Goal: Task Accomplishment & Management: Use online tool/utility

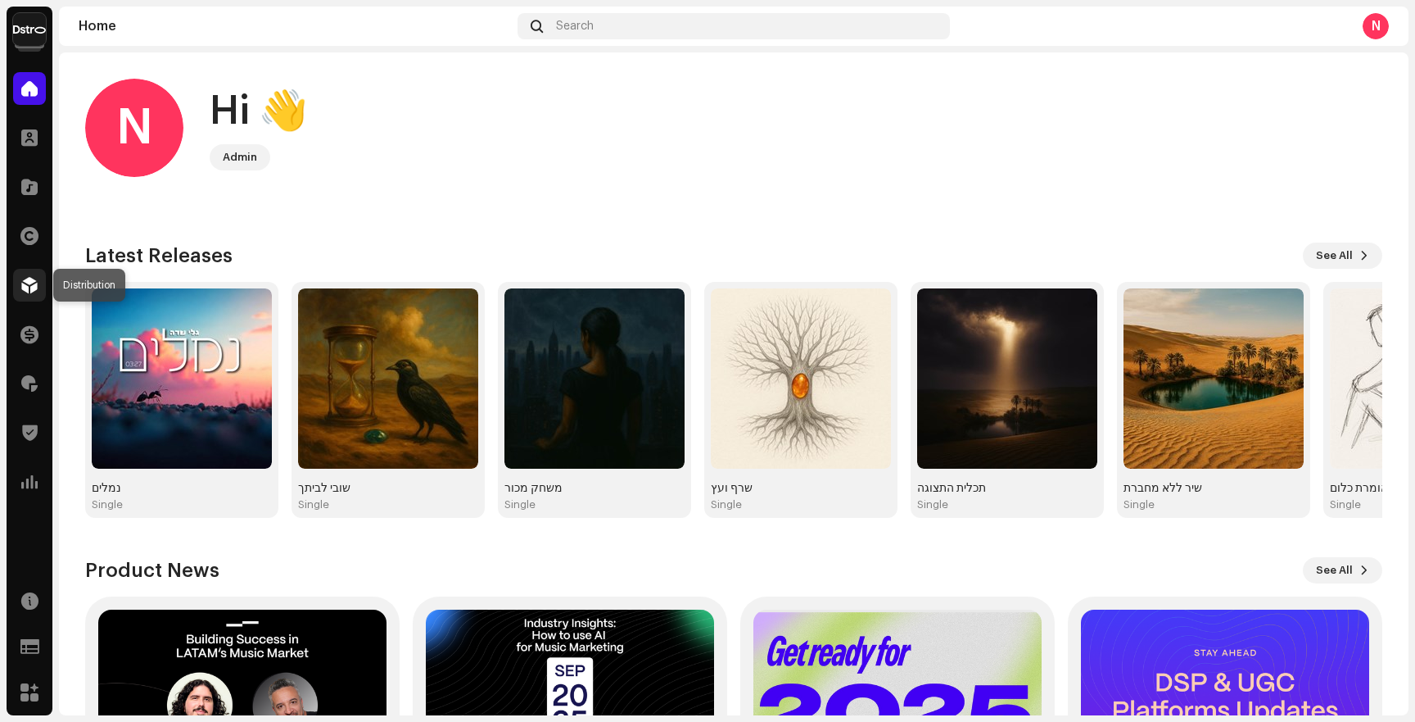
click at [33, 288] on span at bounding box center [29, 284] width 16 height 13
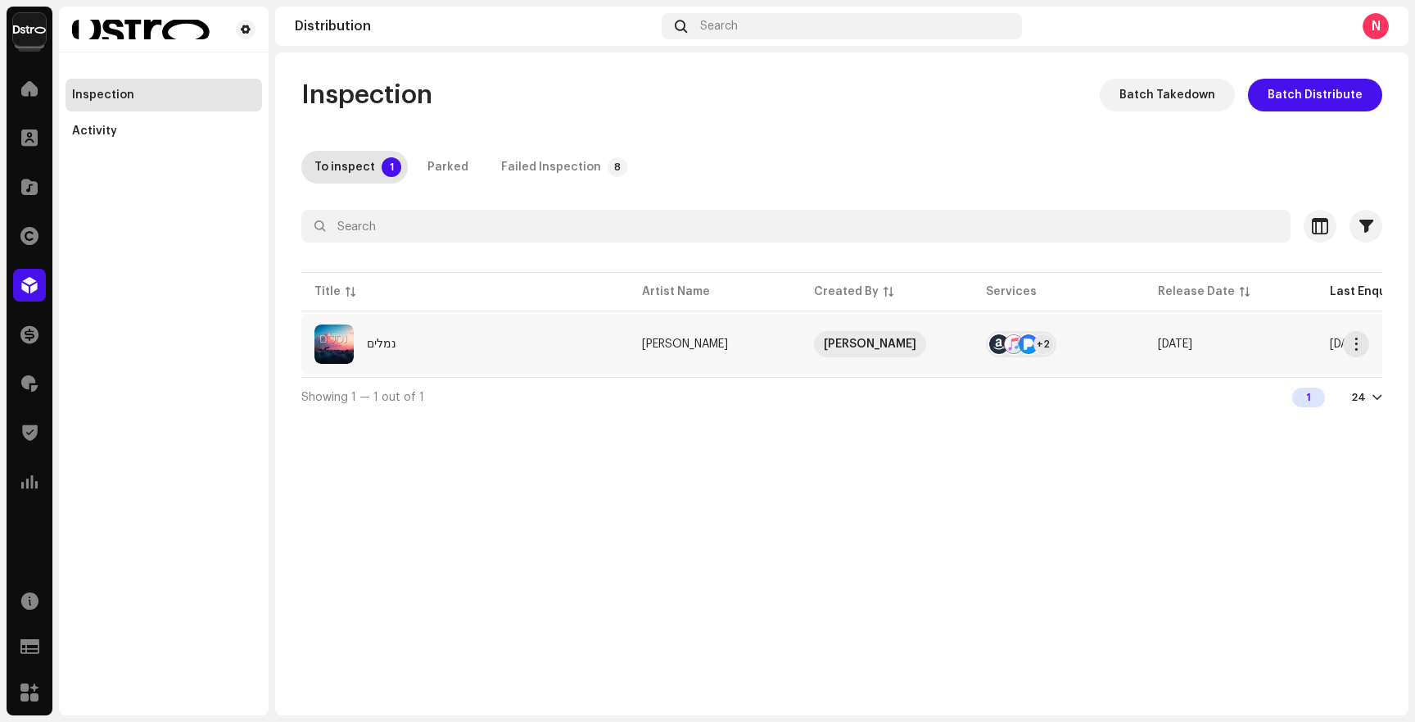
click at [508, 328] on div "נמלים" at bounding box center [465, 343] width 301 height 39
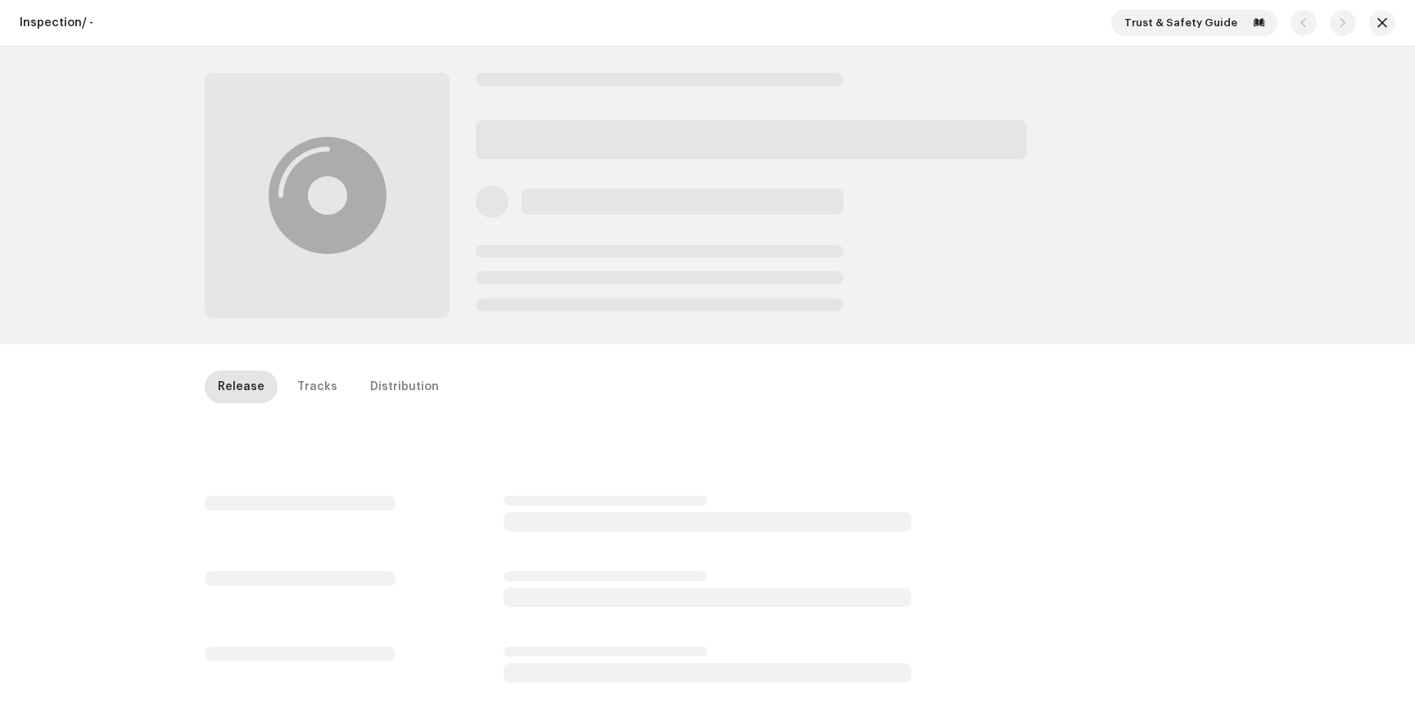
click at [518, 346] on div "Inspection / - Trust & Safety Guide Release Tracks Distribution" at bounding box center [707, 361] width 1415 height 722
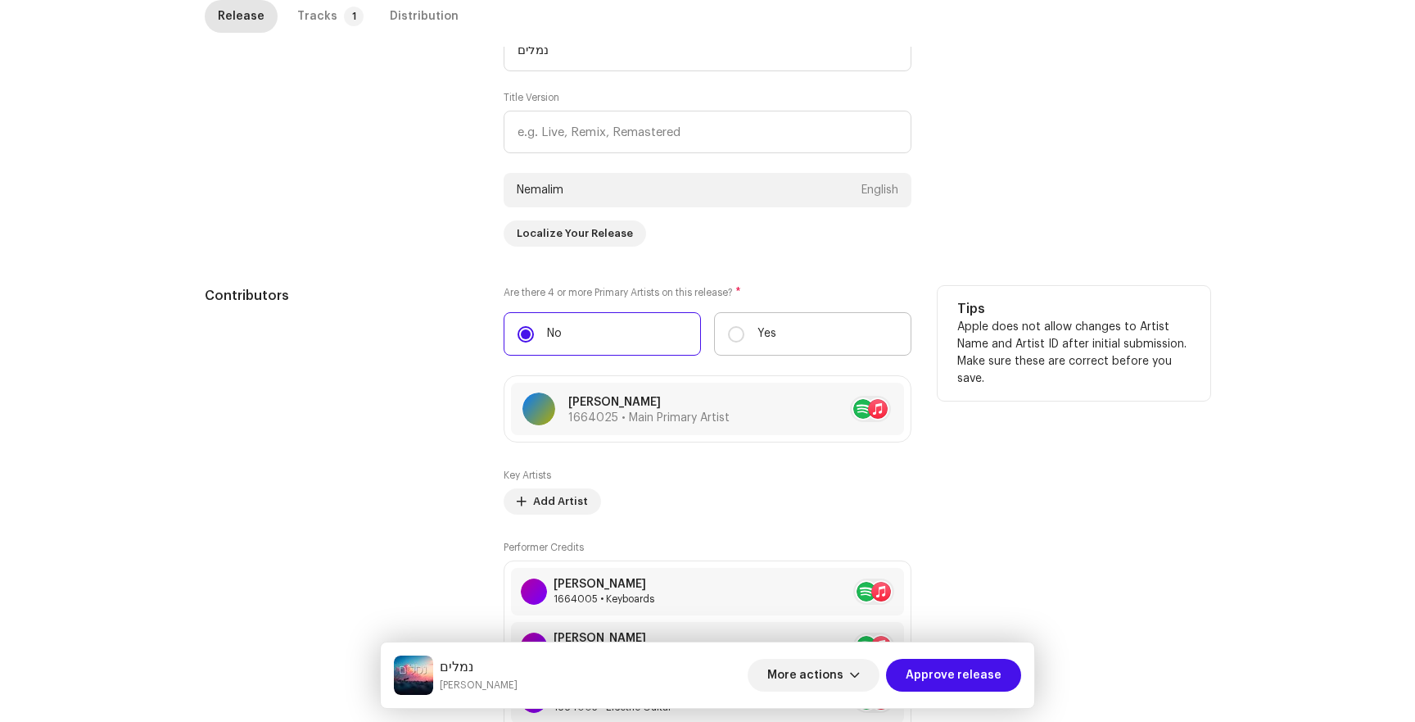
scroll to position [781, 0]
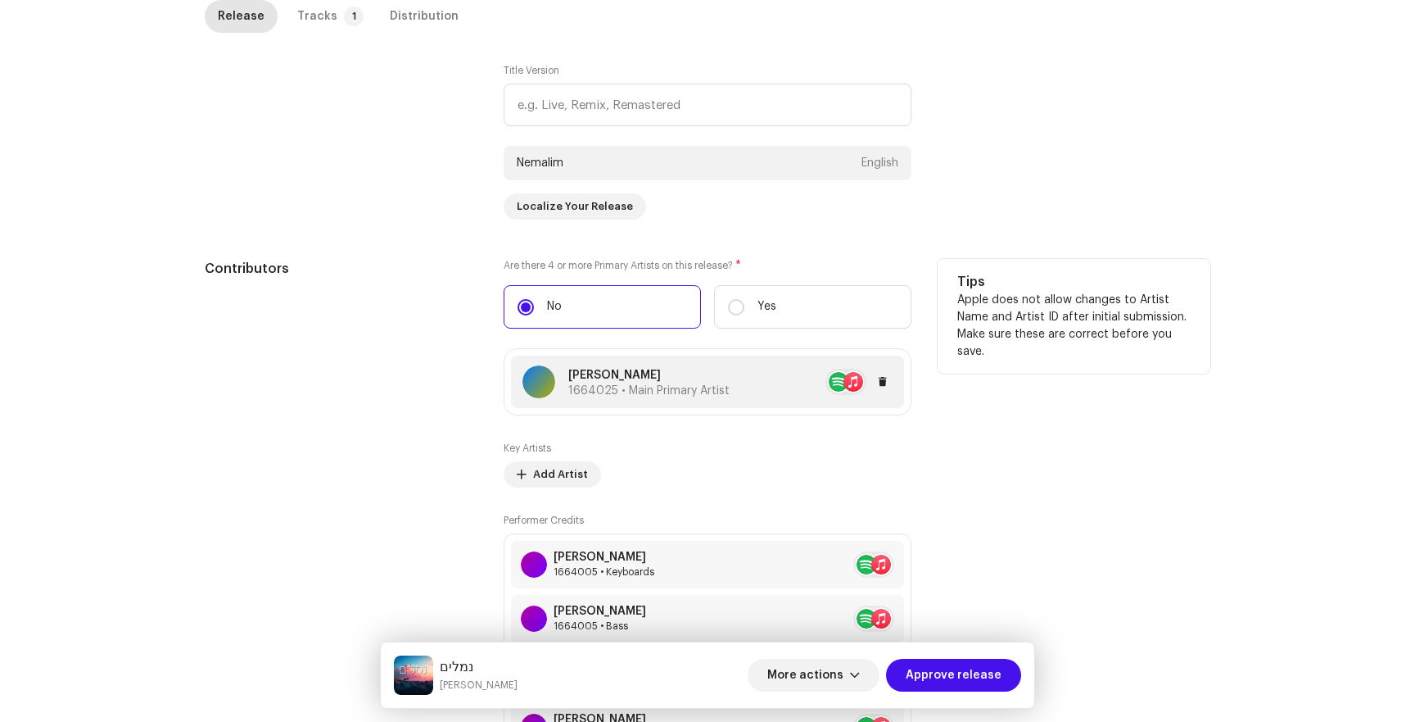
click at [731, 376] on div at bounding box center [811, 382] width 163 height 26
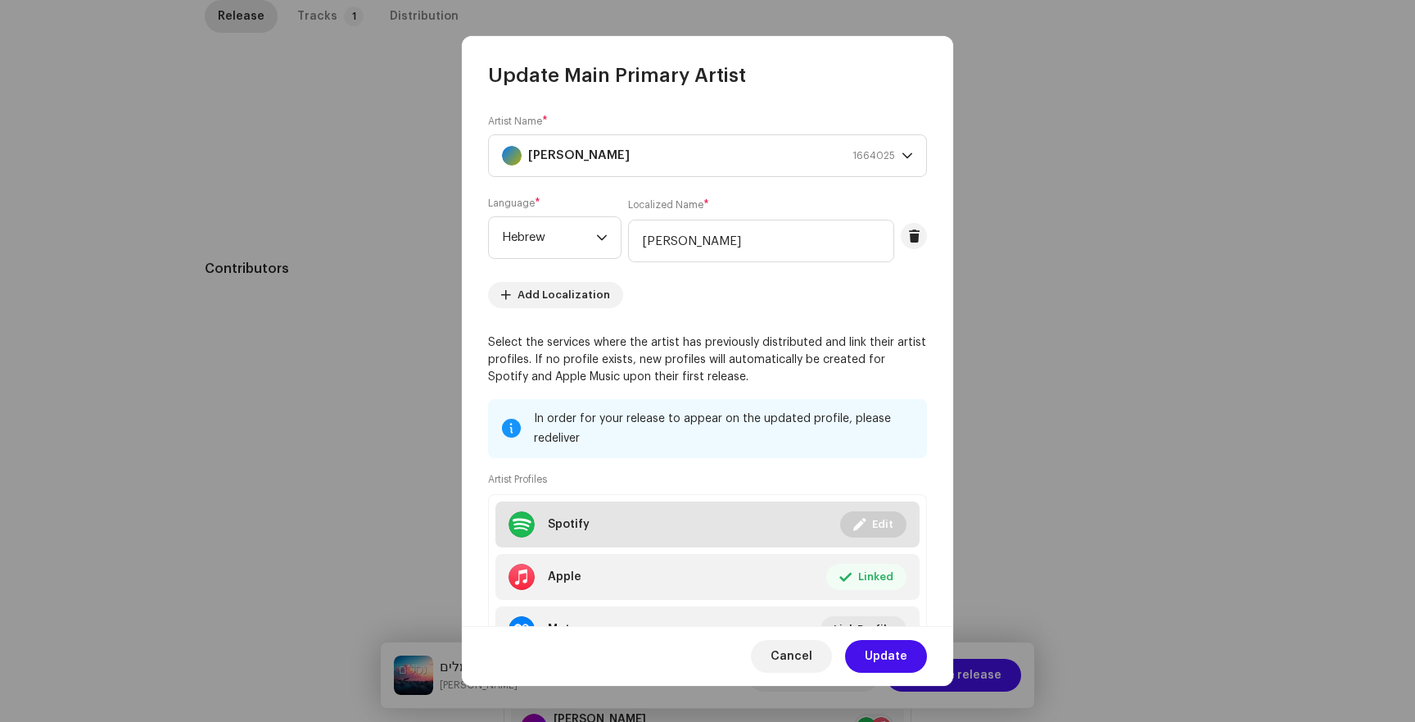
click at [853, 518] on span at bounding box center [859, 524] width 12 height 13
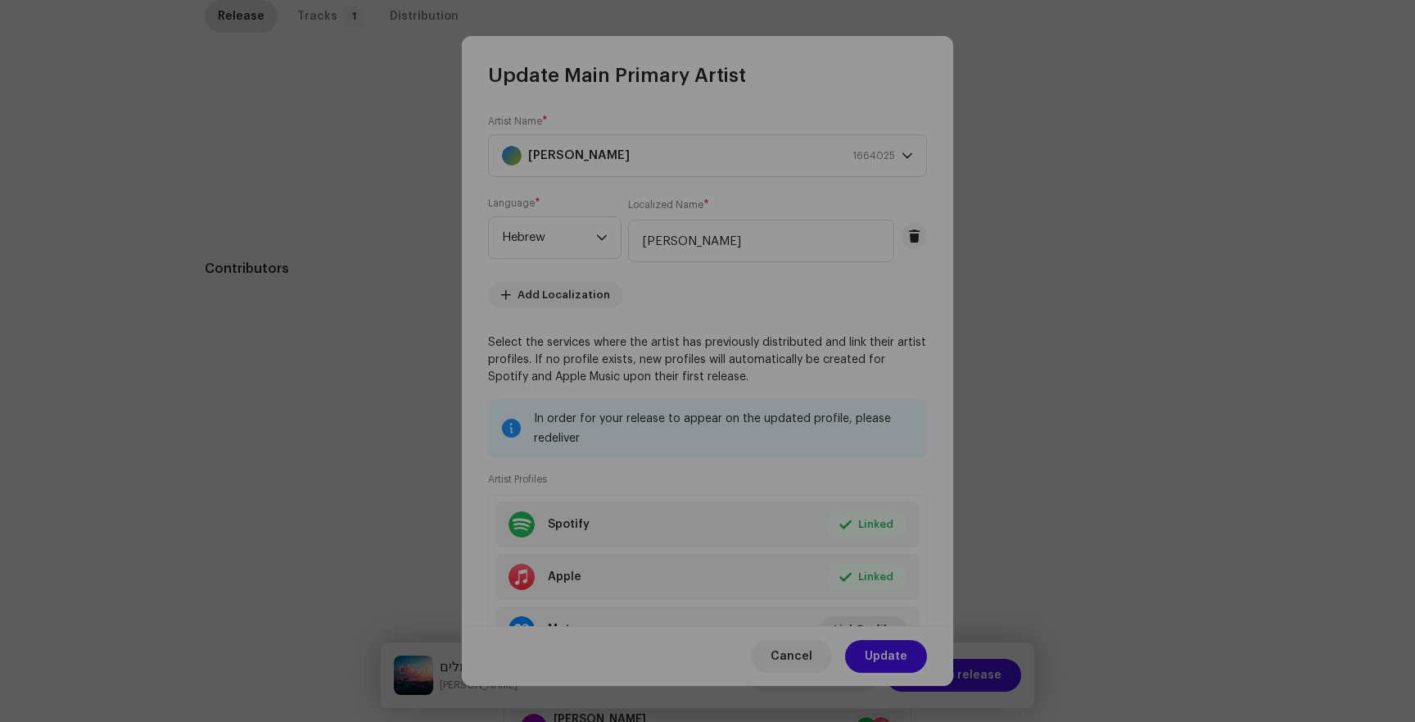
click at [1021, 221] on div "Link your Artist Profile Artist Spotify Id * 2rJmbCoiRIhPBxJJem69Xt Go to your …" at bounding box center [707, 361] width 1415 height 722
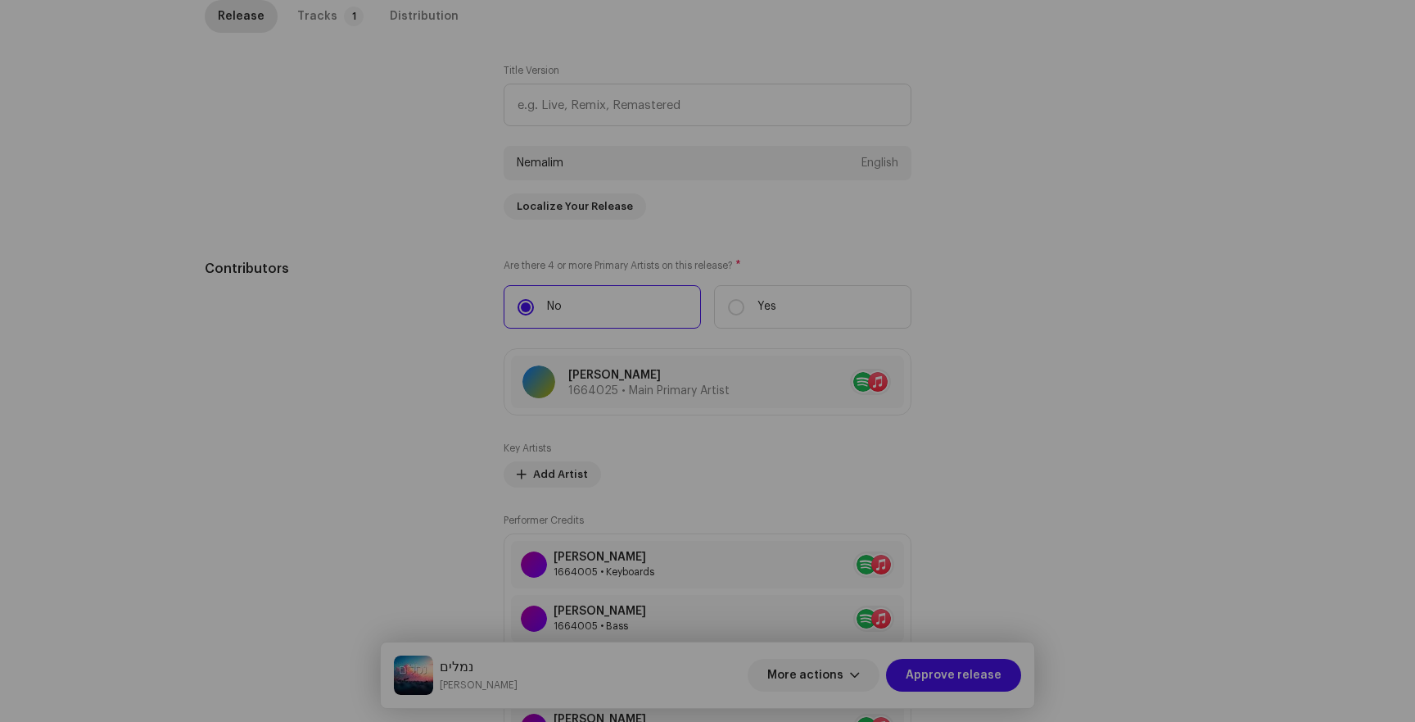
click at [1016, 219] on div "Update Main Primary Artist Artist Name * Gali Sadeh 1664025 Language * Hebrew L…" at bounding box center [707, 361] width 1415 height 722
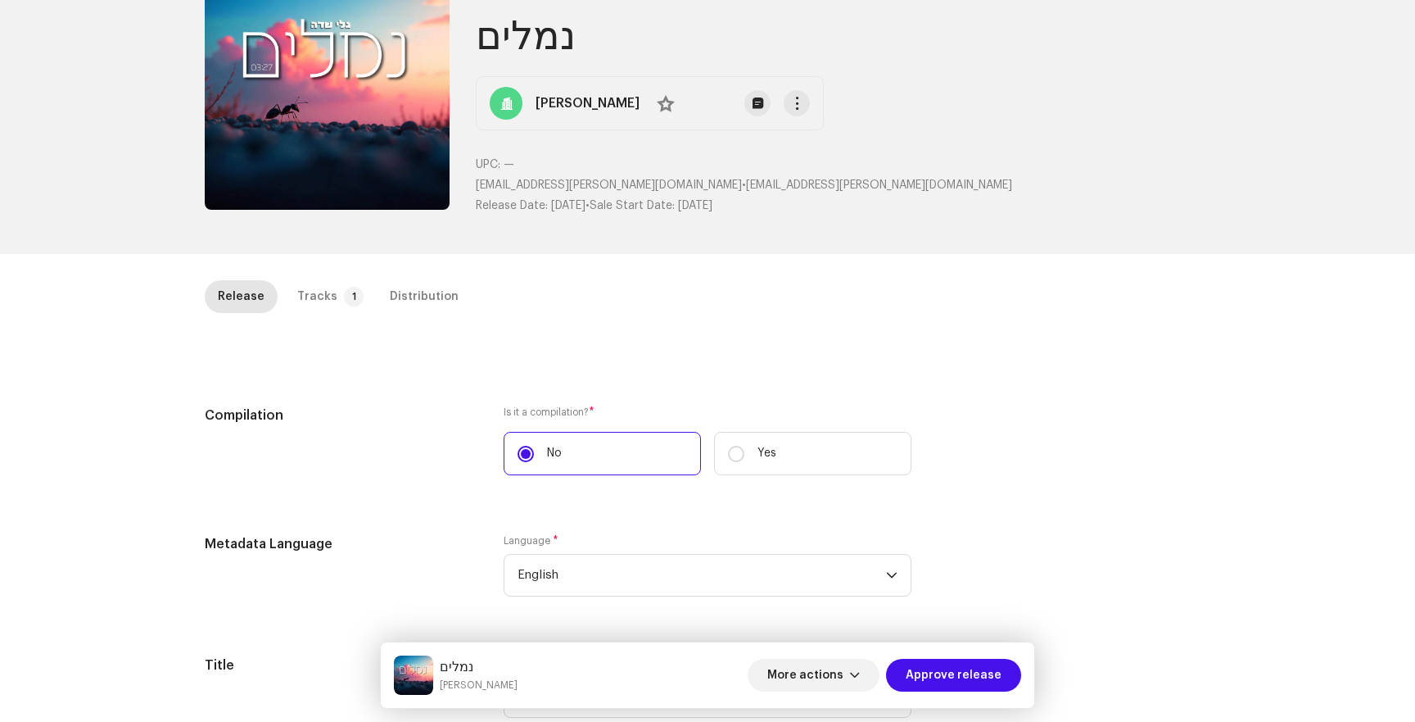
scroll to position [112, 0]
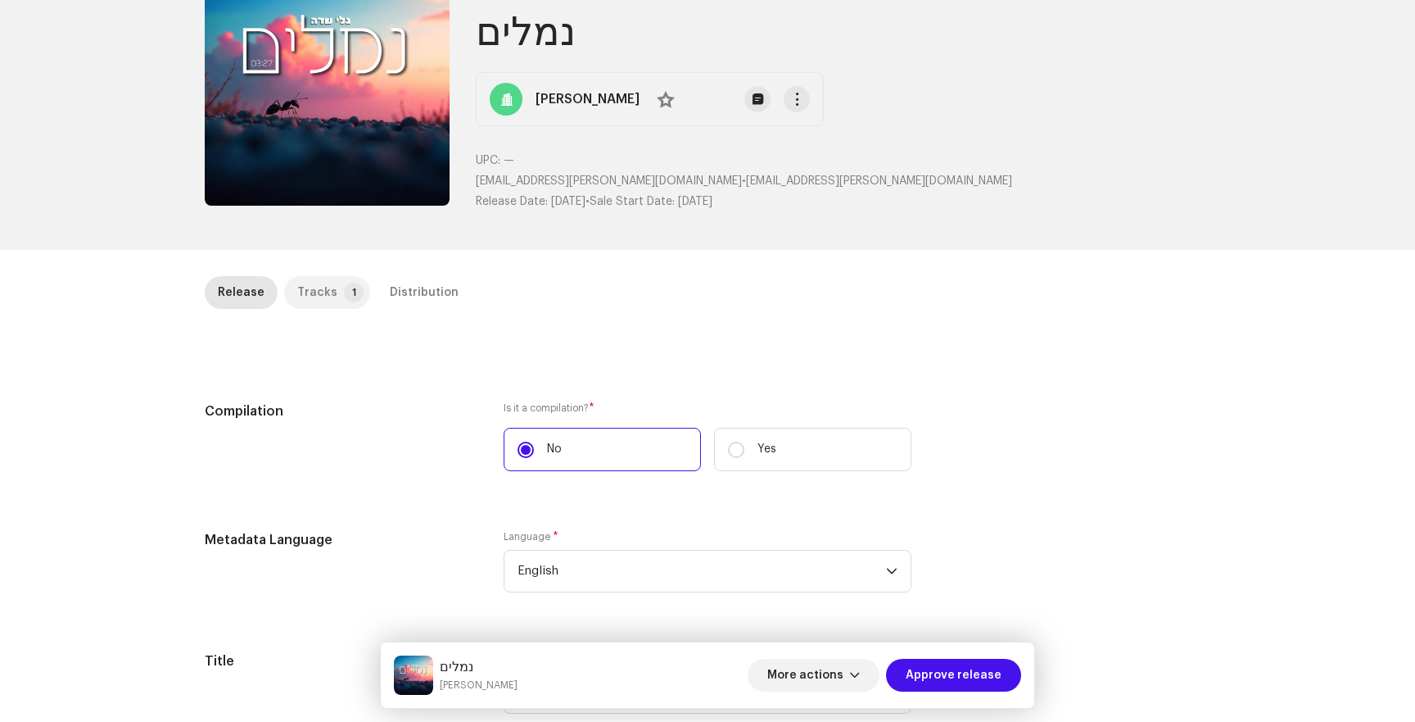
click at [324, 289] on div "Tracks" at bounding box center [317, 292] width 40 height 33
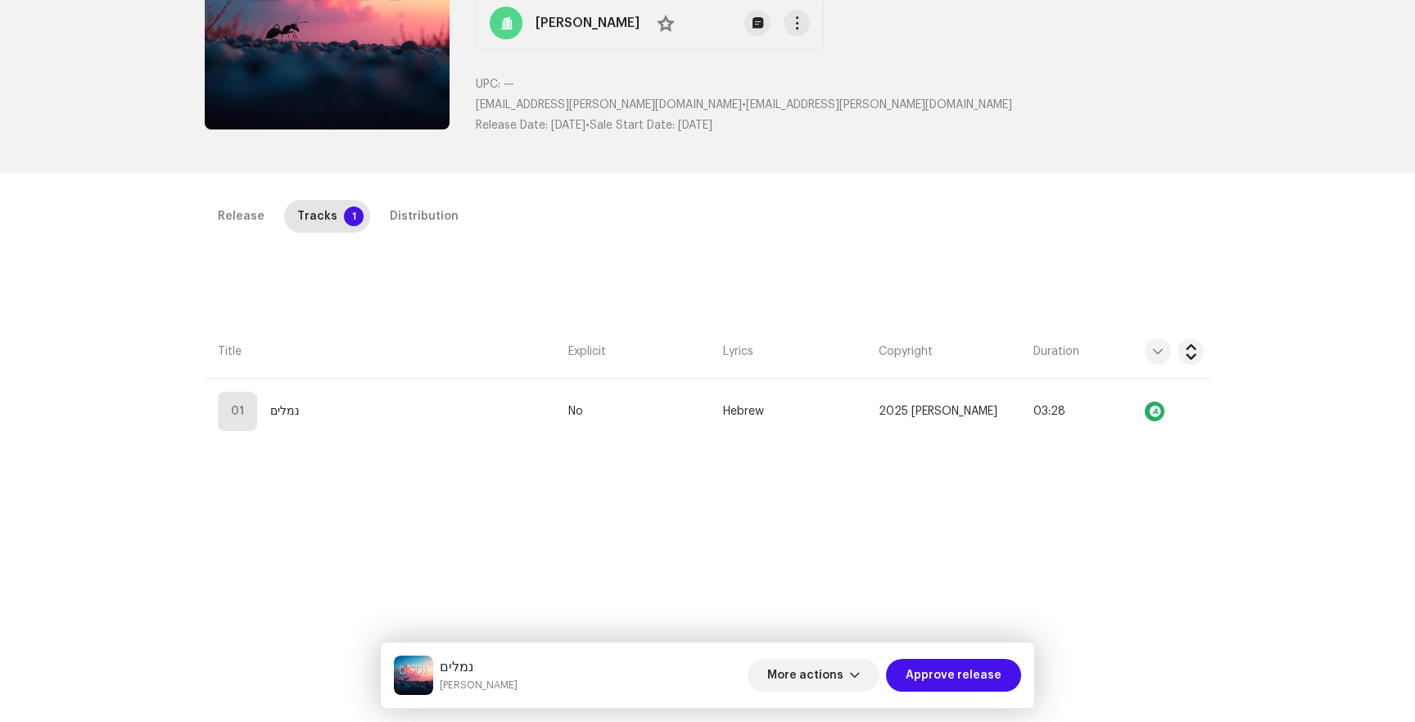
scroll to position [388, 0]
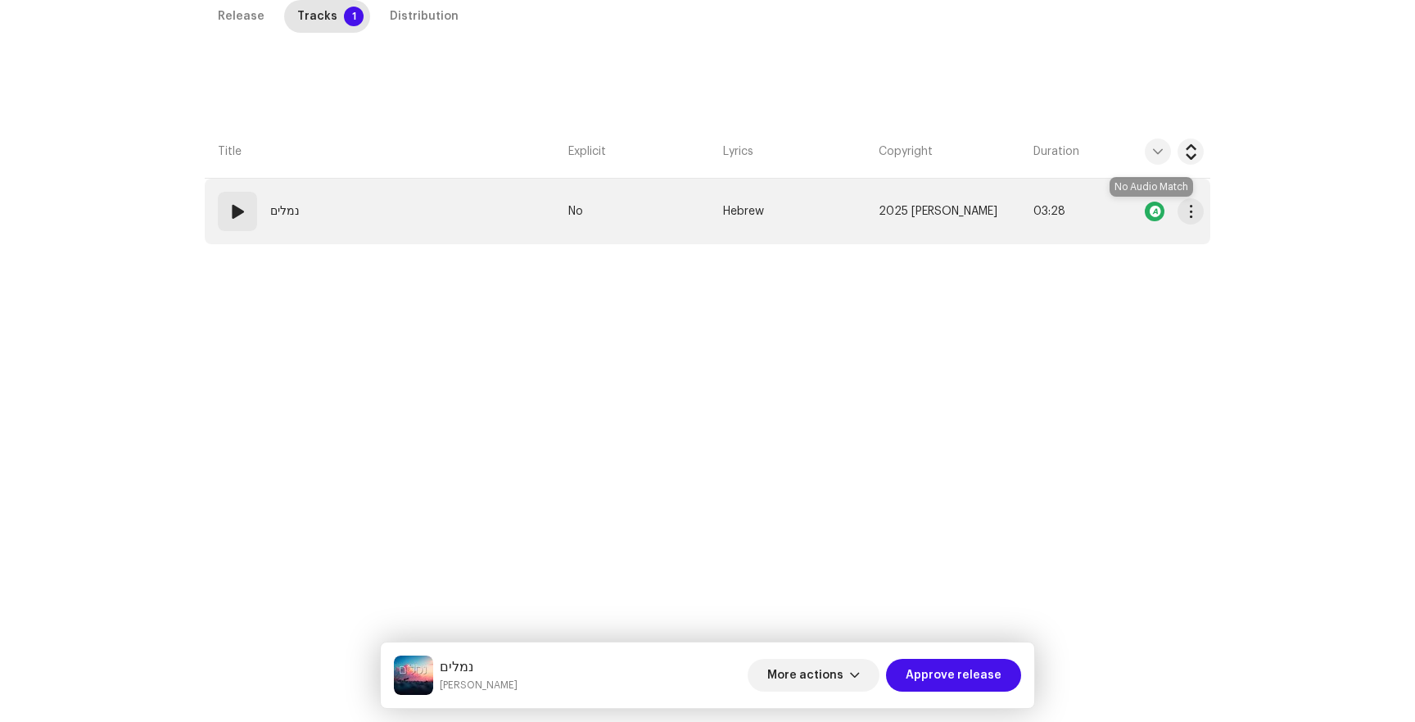
click at [1145, 206] on div at bounding box center [1155, 211] width 20 height 20
click at [1135, 211] on div at bounding box center [1158, 211] width 92 height 33
click at [1075, 226] on td "03:28" at bounding box center [1066, 212] width 79 height 66
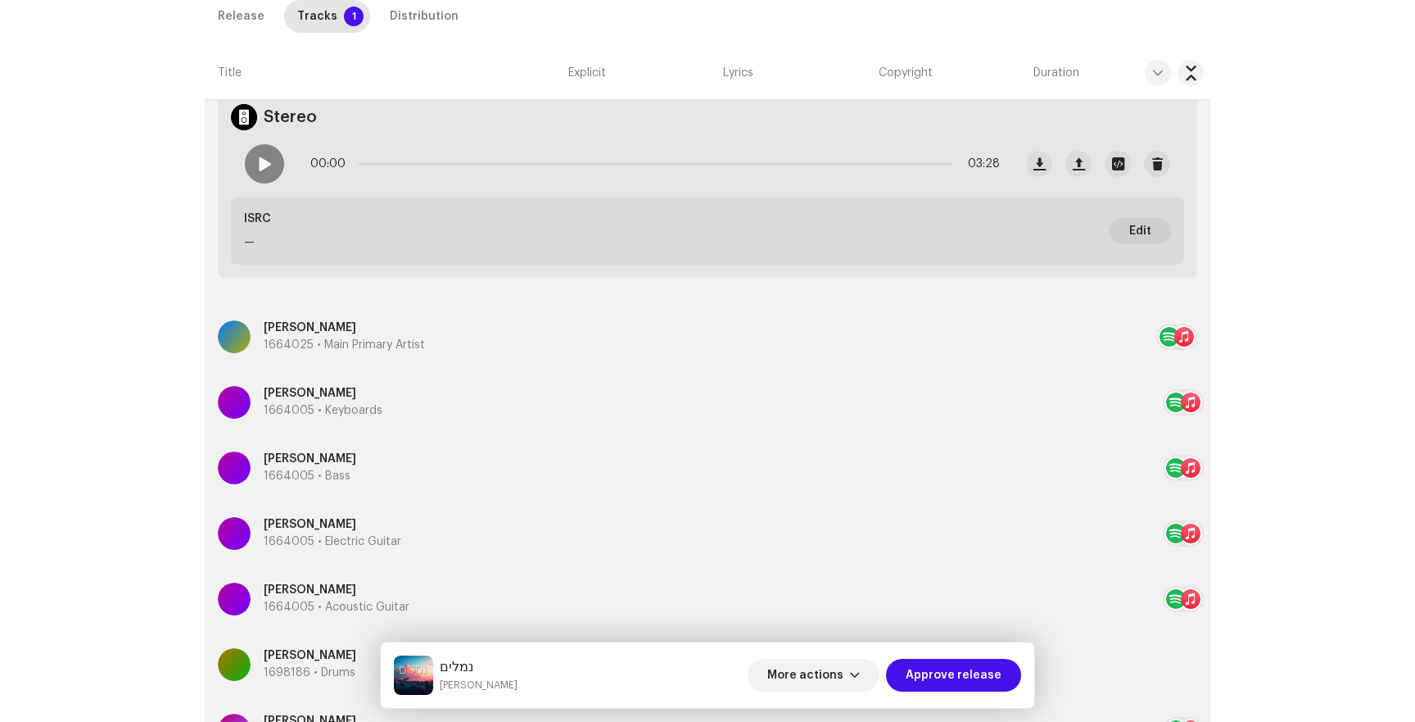
scroll to position [555, 0]
click at [990, 326] on div "Gali Sadeh 1664025 • Main Primary Artist" at bounding box center [687, 335] width 939 height 59
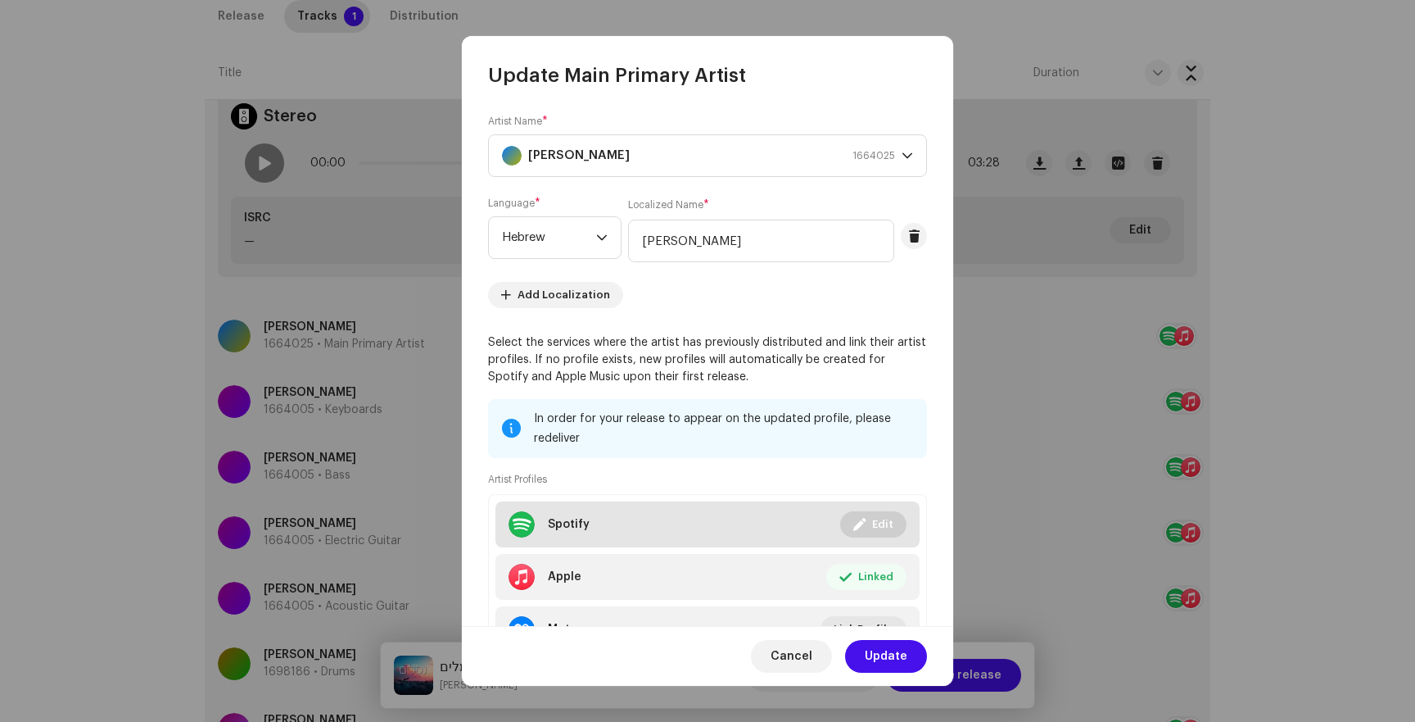
click at [801, 529] on li "Spotify Linked Edit" at bounding box center [708, 524] width 424 height 46
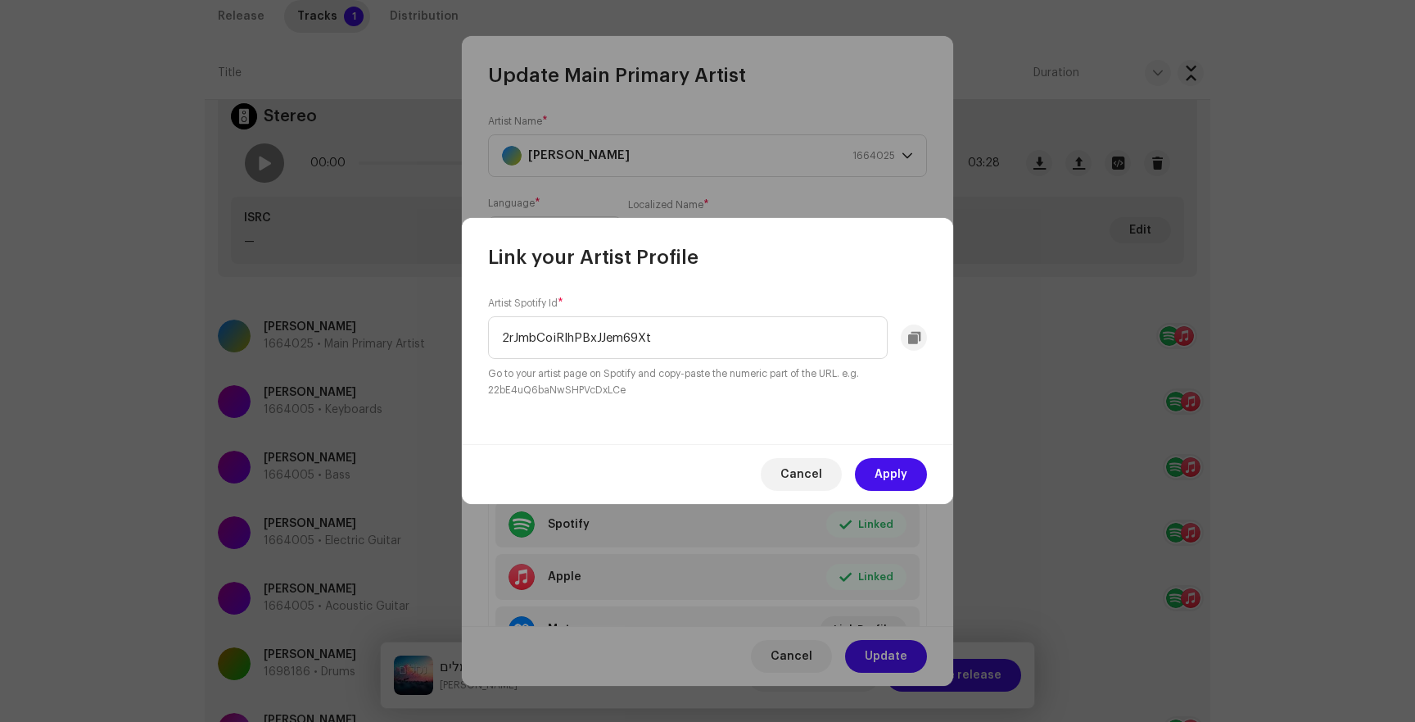
click at [813, 475] on span "Cancel" at bounding box center [802, 474] width 42 height 33
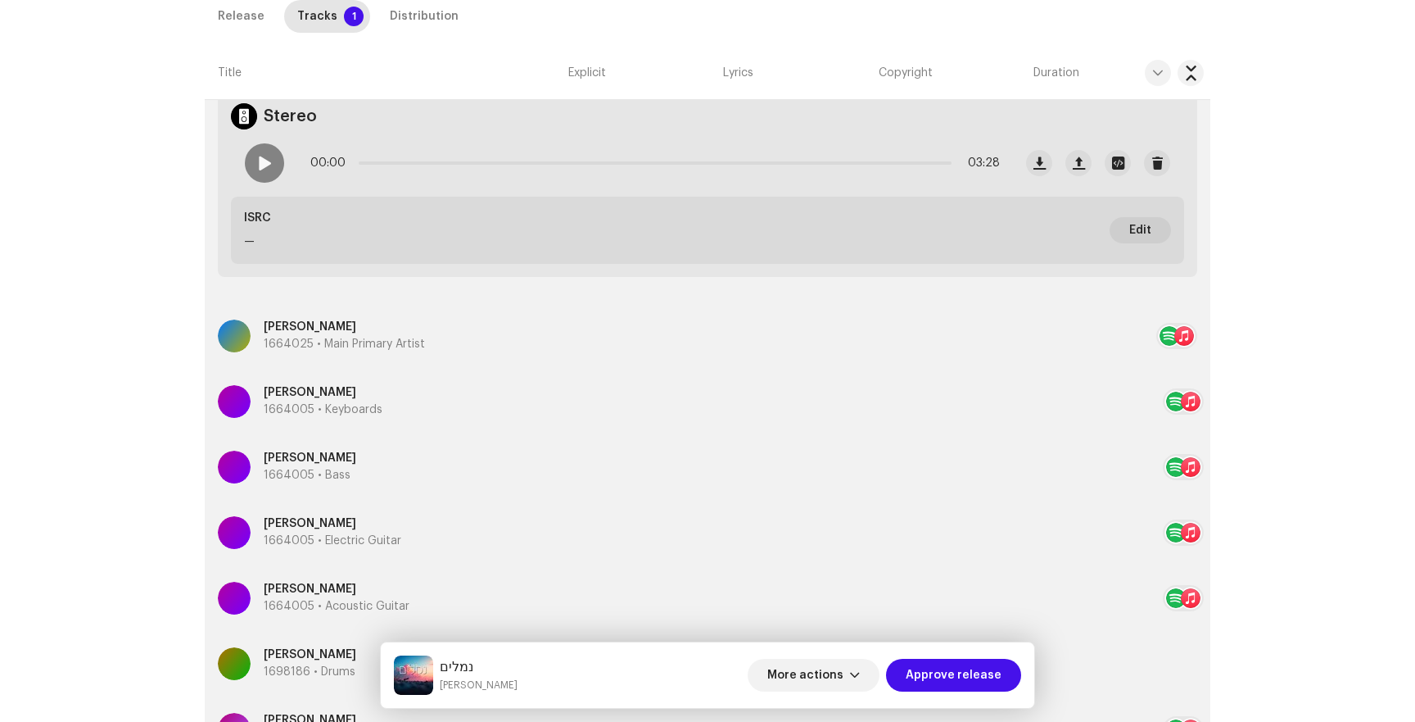
drag, startPoint x: 1191, startPoint y: 190, endPoint x: 1188, endPoint y: 203, distance: 13.3
click at [1191, 198] on div "Update Main Primary Artist Artist Name * Gali Sadeh 1664025 Language * Hebrew L…" at bounding box center [707, 361] width 1415 height 722
click at [331, 13] on p-tab "Tracks 1" at bounding box center [327, 16] width 86 height 33
click at [225, 8] on div "Release" at bounding box center [241, 16] width 47 height 33
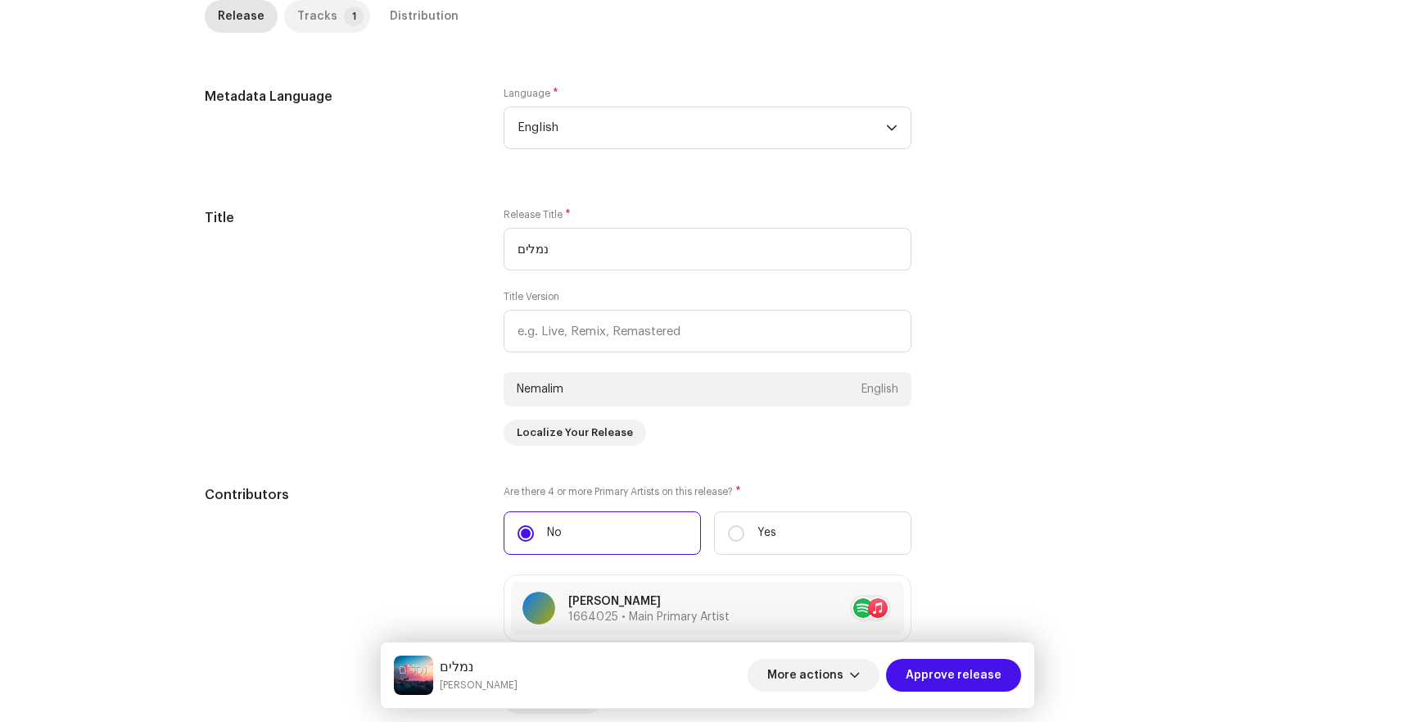
click at [313, 9] on div "Tracks" at bounding box center [317, 16] width 40 height 33
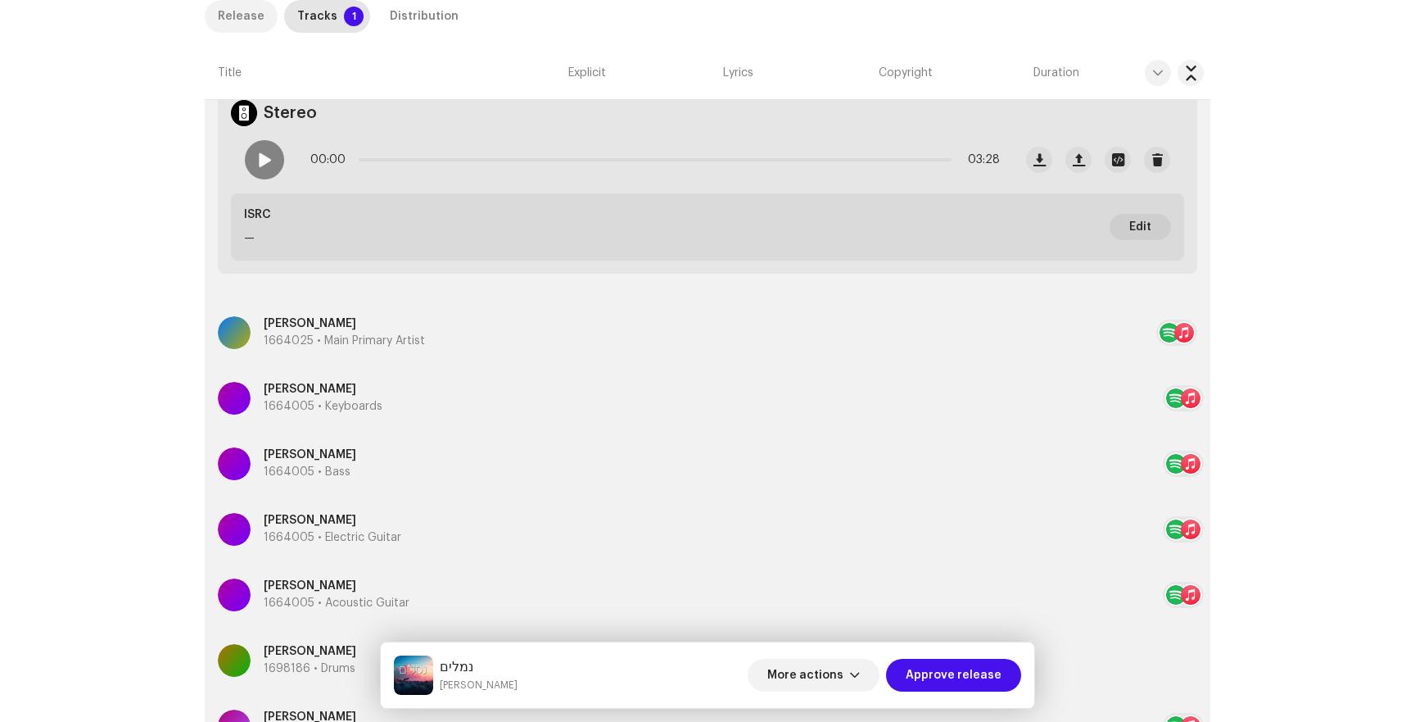
click at [240, 7] on div "Release" at bounding box center [241, 16] width 47 height 33
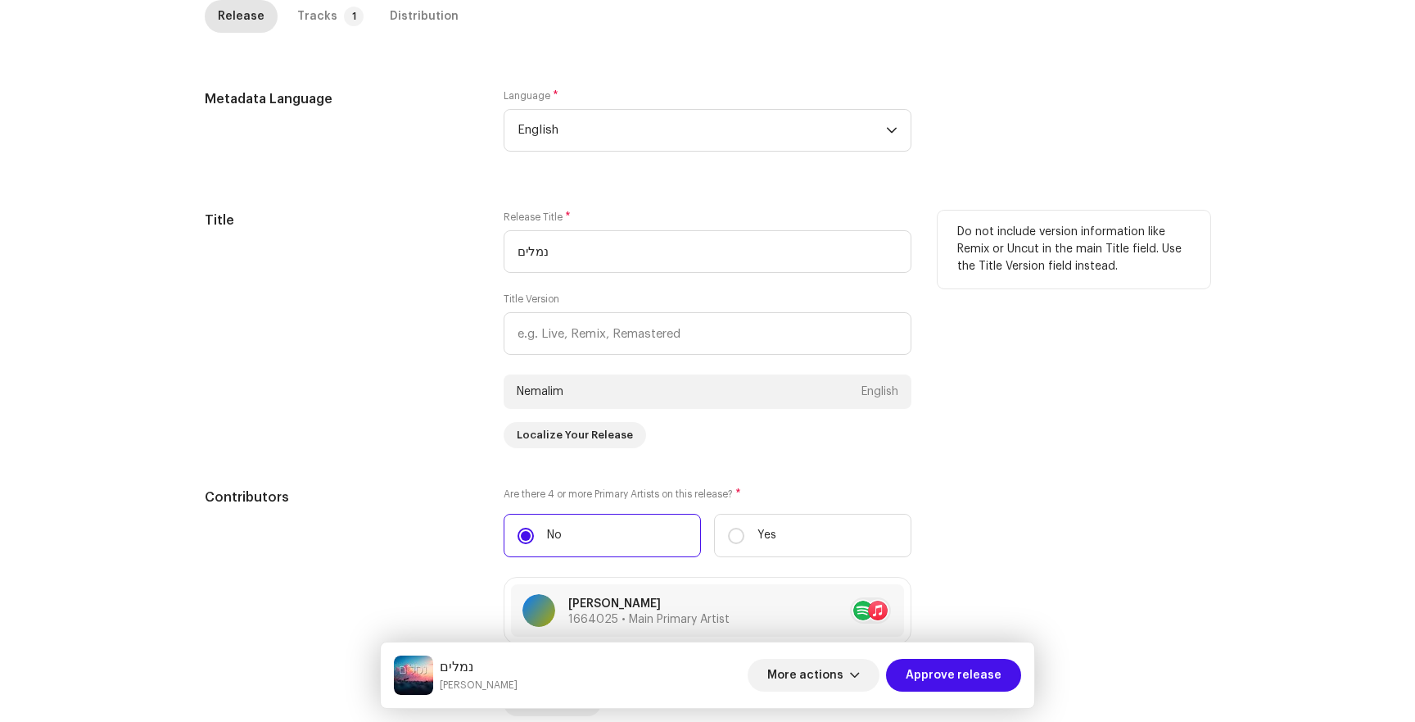
scroll to position [3, 0]
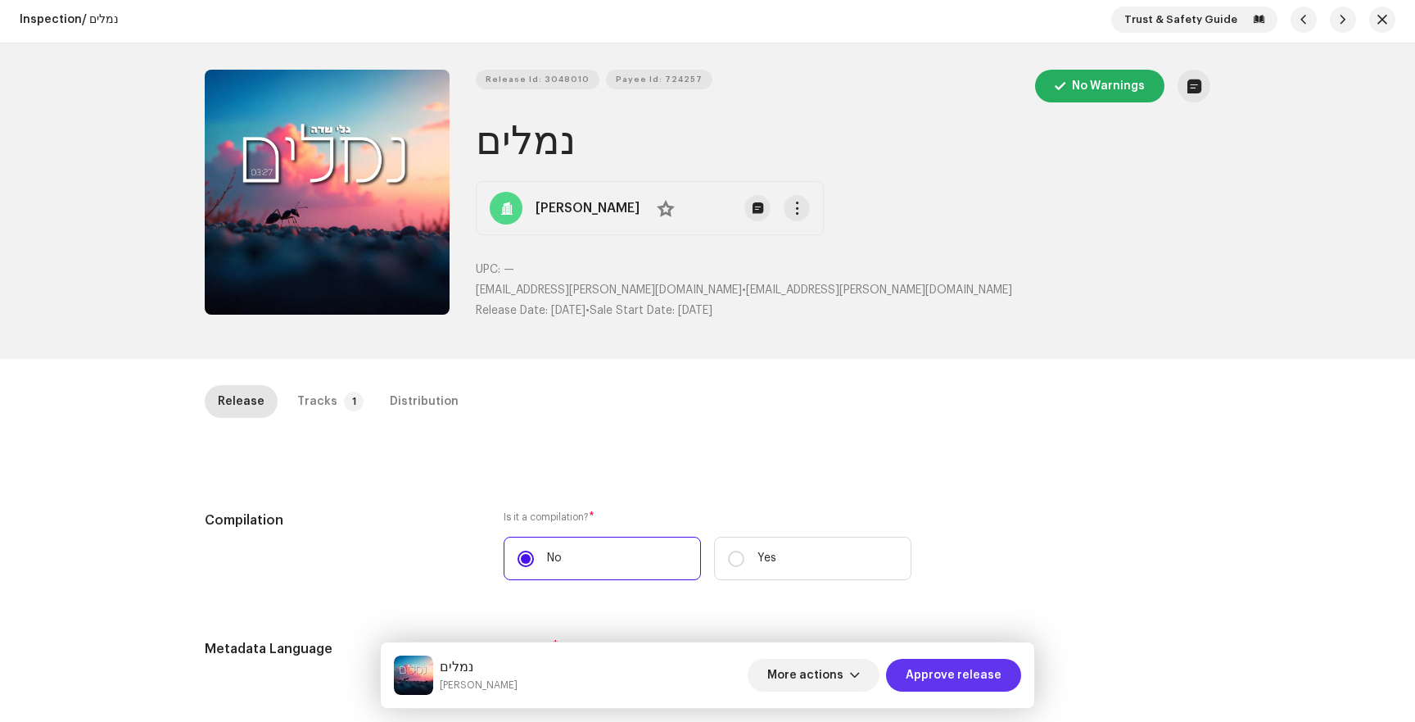
click at [976, 668] on span "Approve release" at bounding box center [954, 675] width 96 height 33
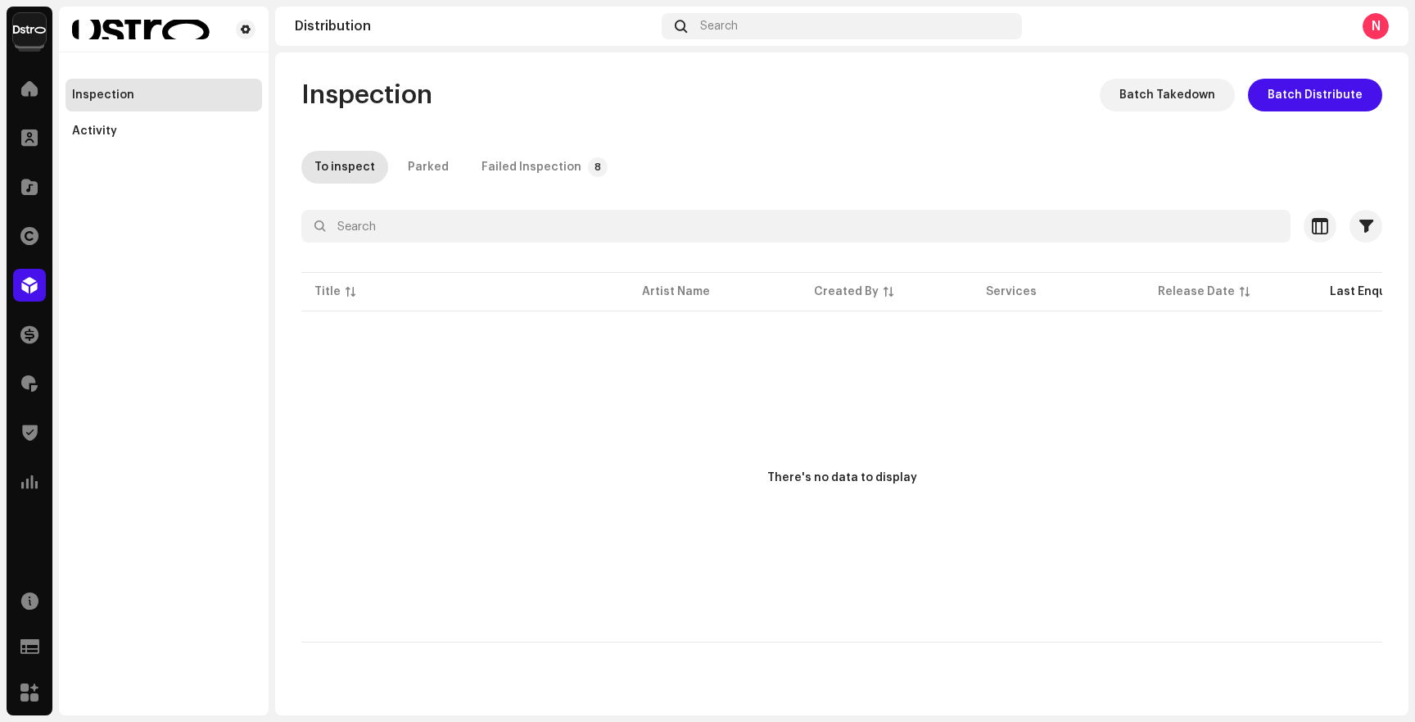
click at [36, 38] on img at bounding box center [29, 29] width 33 height 33
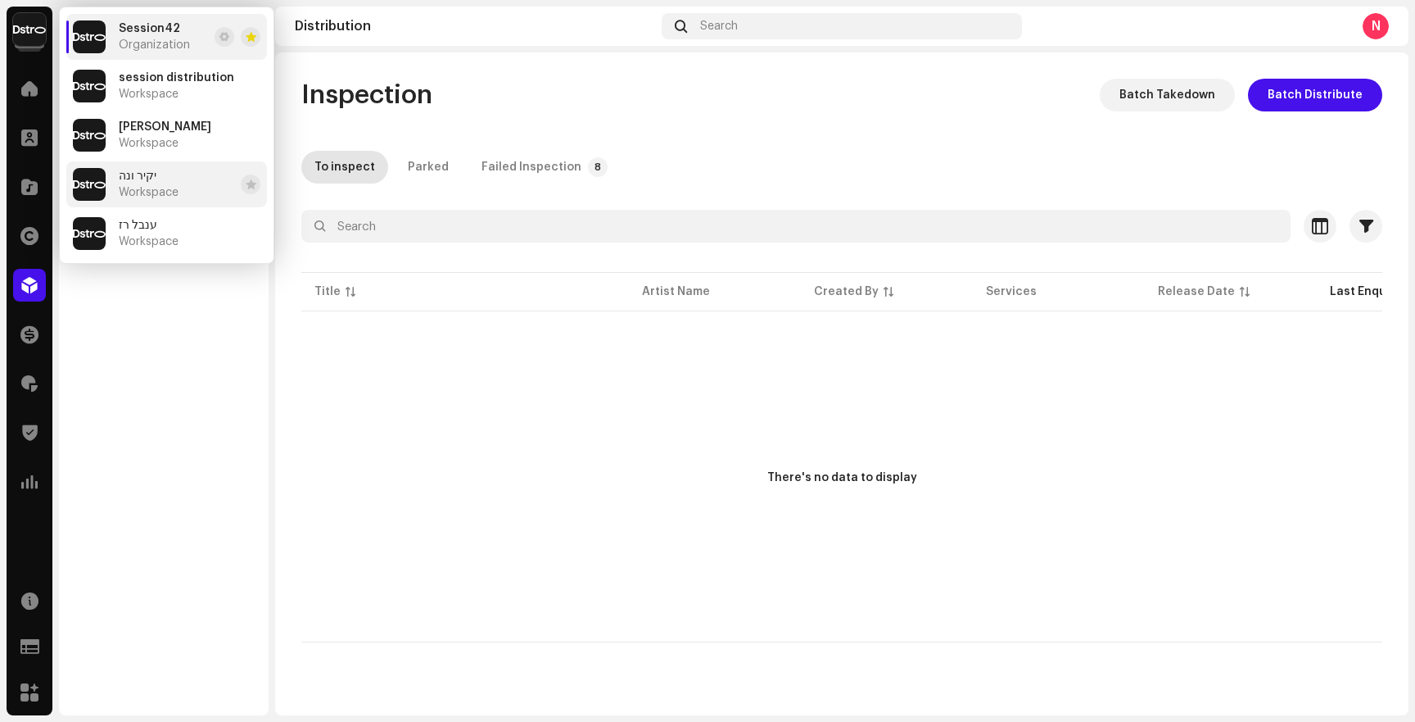
click at [183, 198] on li "יקיר ונה Workspace" at bounding box center [166, 184] width 201 height 46
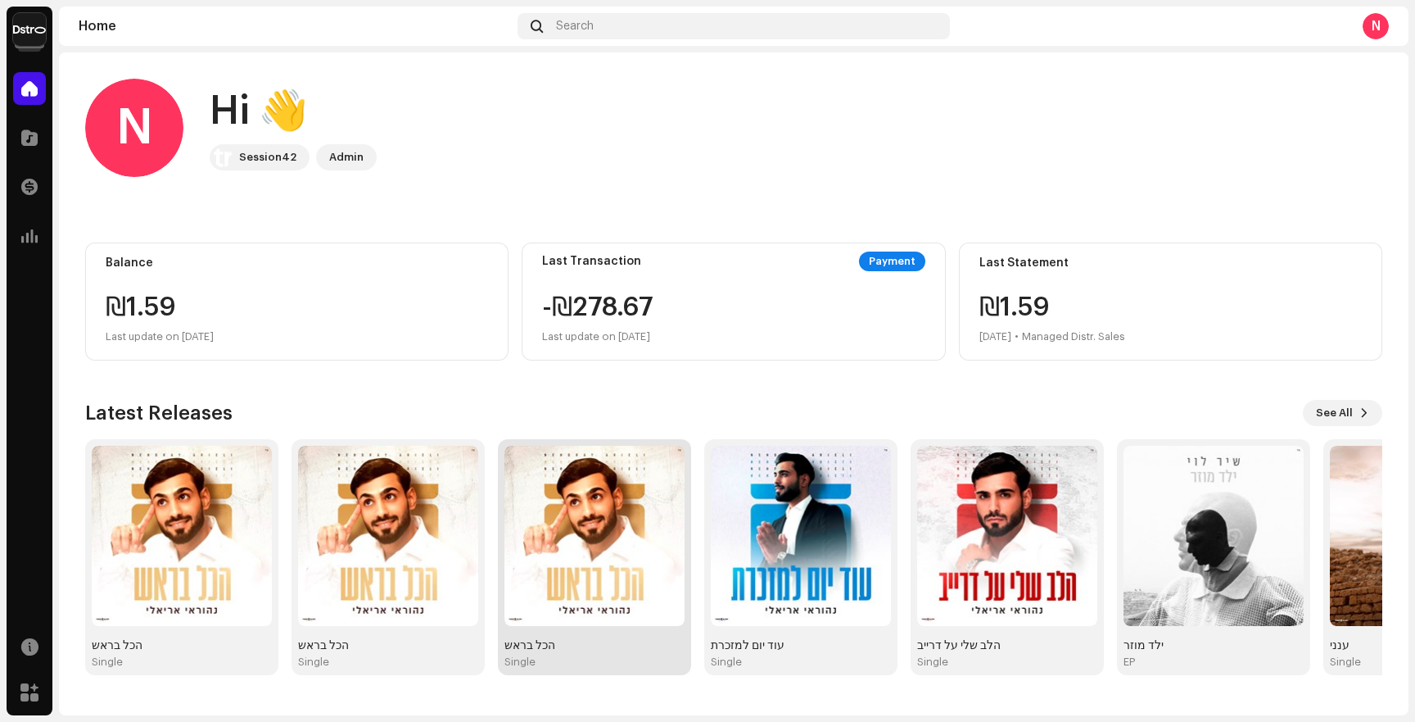
click at [639, 573] on img at bounding box center [595, 536] width 180 height 180
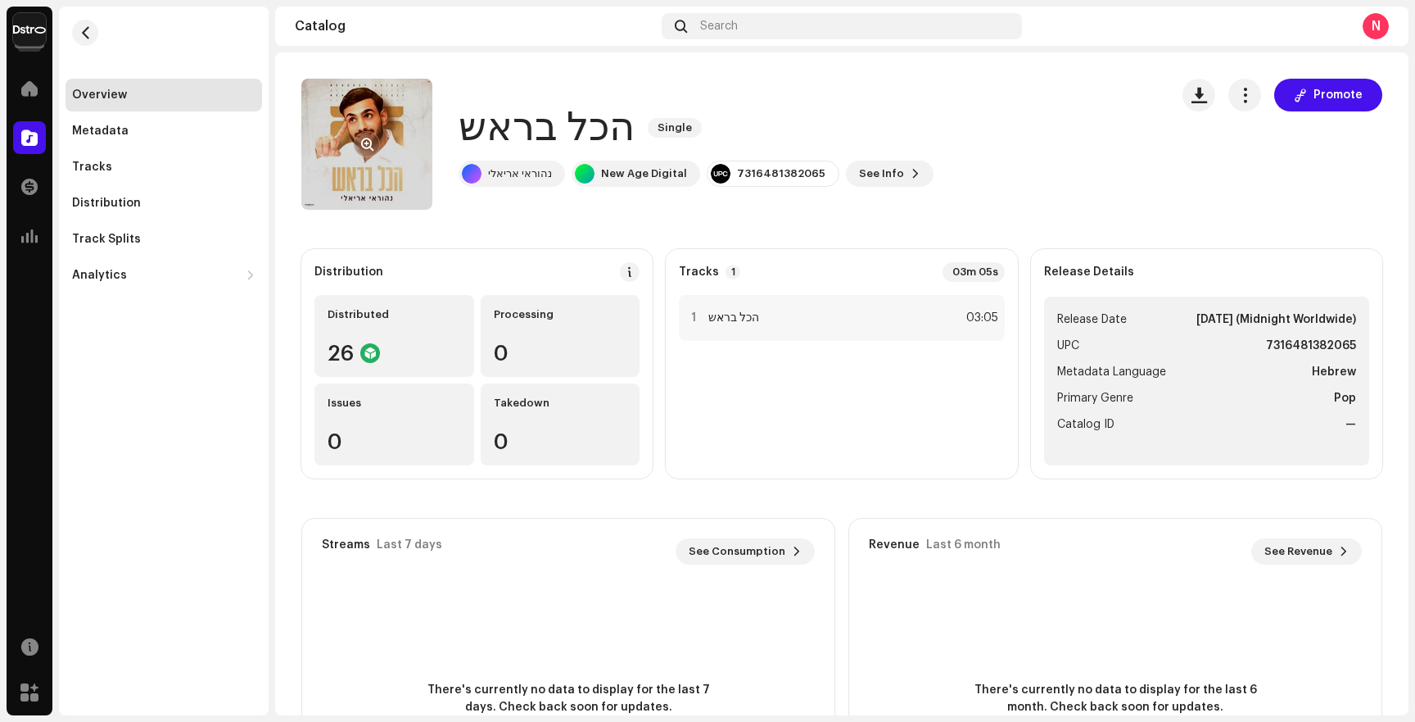
click at [399, 136] on re-a-cover at bounding box center [366, 144] width 131 height 131
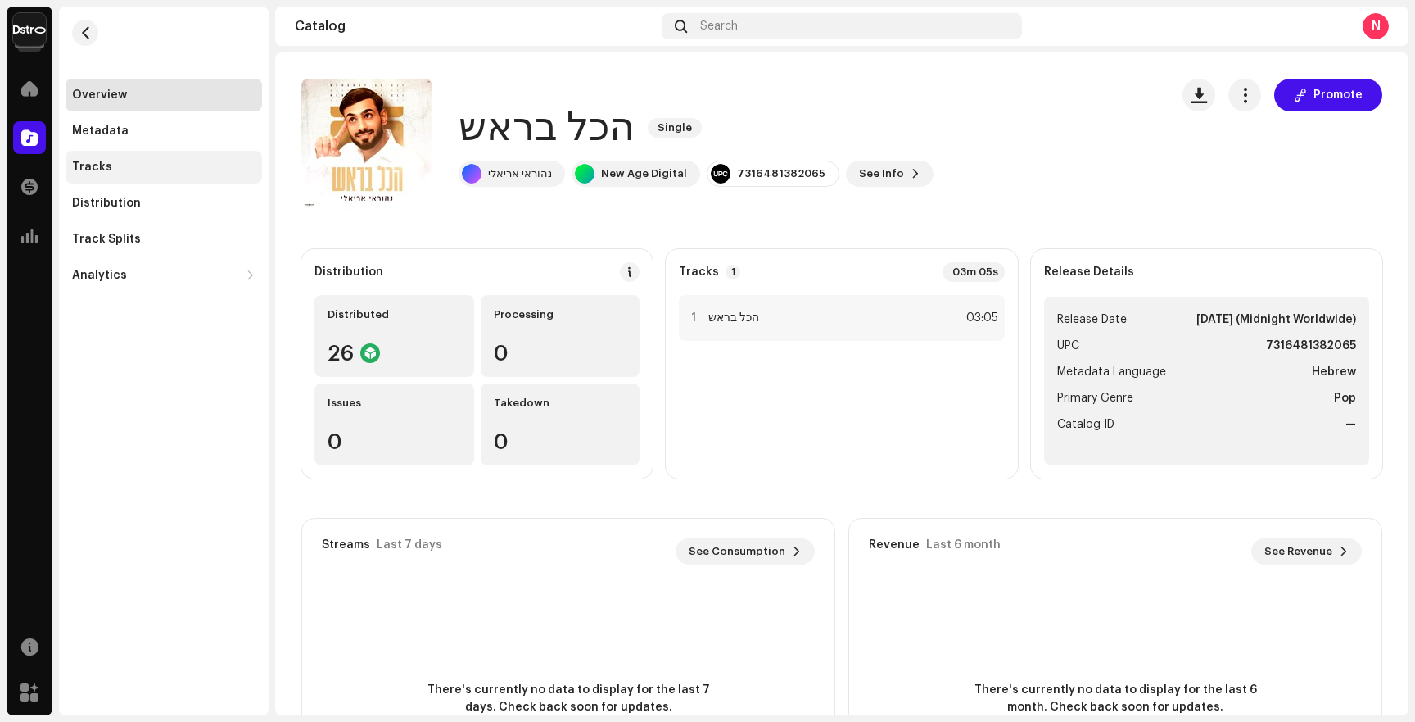
click at [129, 178] on div "Tracks" at bounding box center [164, 167] width 197 height 33
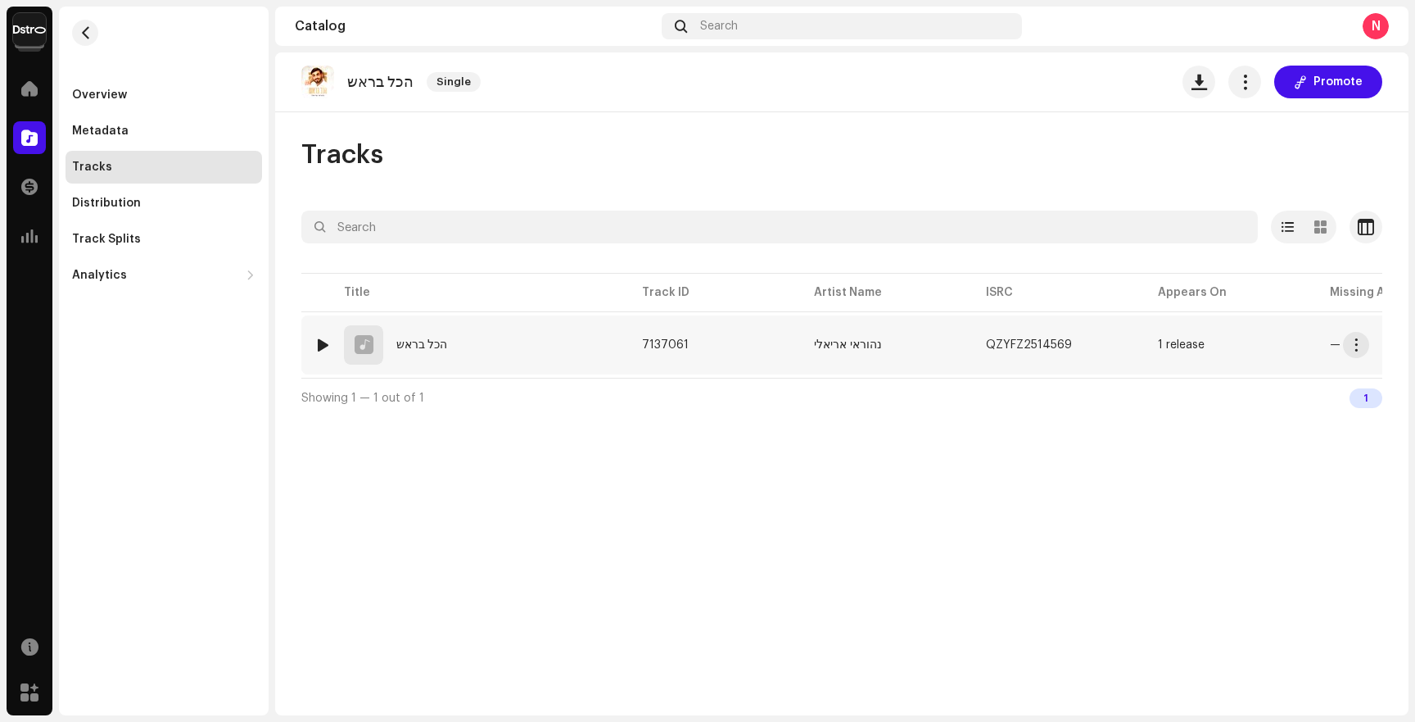
click at [329, 344] on img at bounding box center [322, 344] width 21 height 21
click at [322, 345] on div at bounding box center [323, 344] width 12 height 13
click at [591, 680] on p-slider at bounding box center [869, 681] width 692 height 3
click at [653, 678] on div "00:18 03:05" at bounding box center [869, 681] width 789 height 13
click at [727, 680] on p-slider at bounding box center [869, 681] width 692 height 3
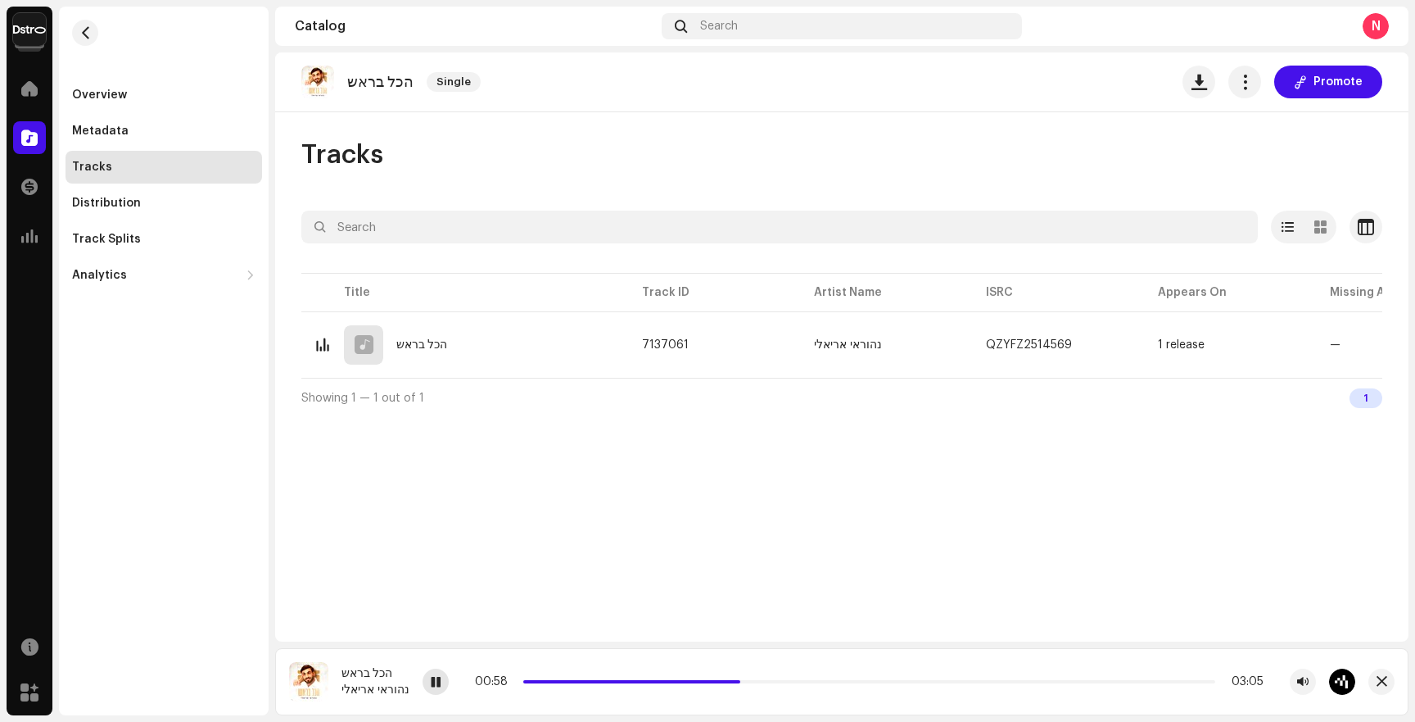
click at [440, 672] on div at bounding box center [436, 681] width 26 height 26
click at [441, 681] on span at bounding box center [436, 682] width 10 height 13
click at [767, 681] on p-slider at bounding box center [869, 681] width 692 height 3
click at [814, 688] on div "01:05 03:05" at bounding box center [889, 681] width 933 height 26
click at [819, 681] on p-slider at bounding box center [869, 681] width 692 height 3
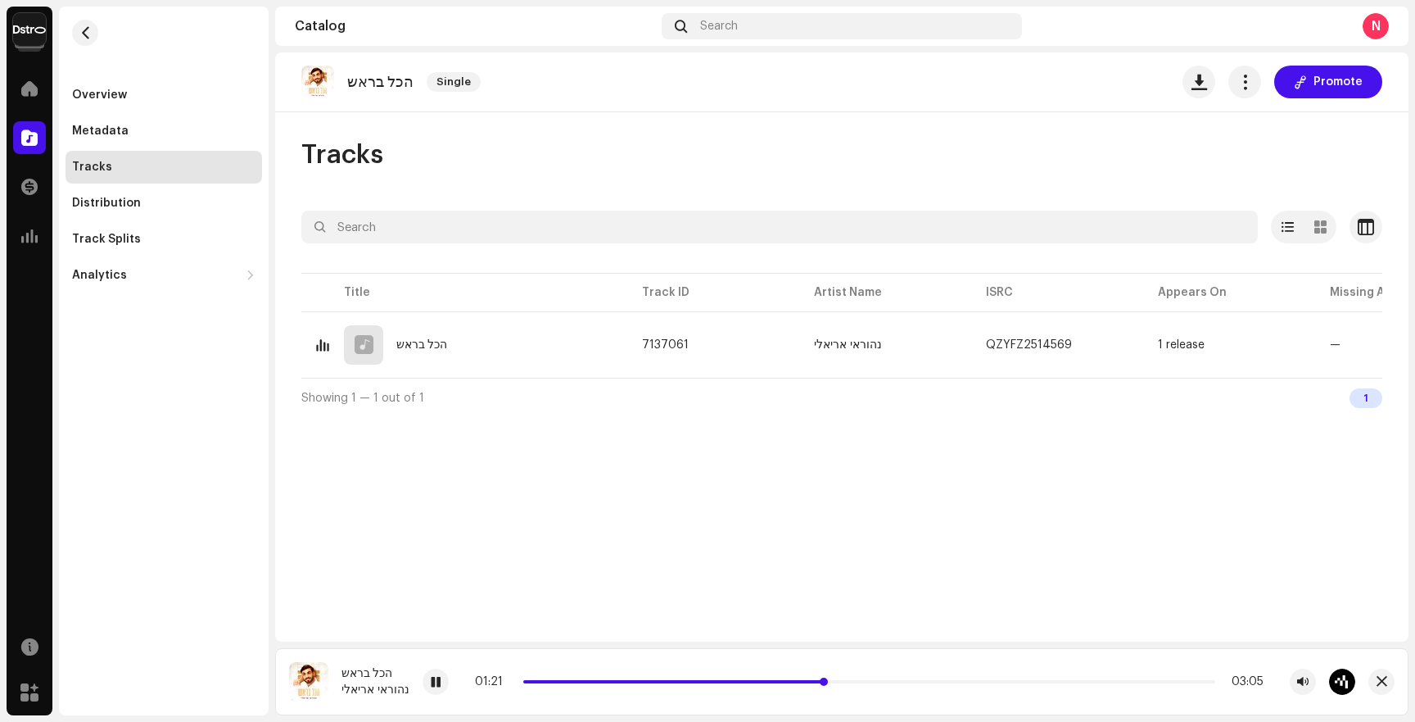
click at [890, 681] on p-slider at bounding box center [869, 681] width 692 height 3
